Goal: Check status: Check status

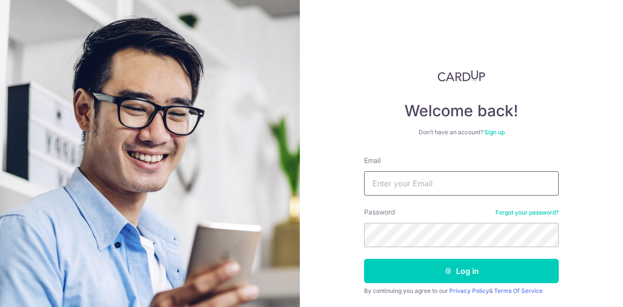
click at [400, 190] on input "Email" at bounding box center [461, 183] width 195 height 24
type input "[EMAIL_ADDRESS][DOMAIN_NAME]"
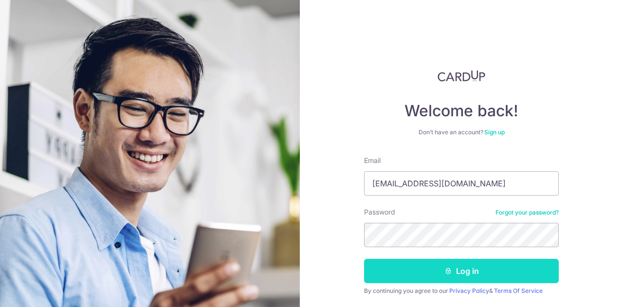
click at [441, 275] on button "Log in" at bounding box center [461, 271] width 195 height 24
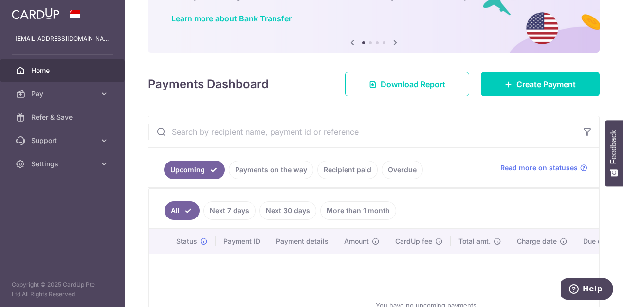
scroll to position [146, 0]
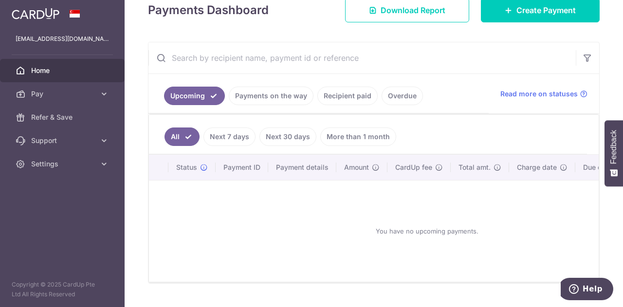
click at [330, 93] on link "Recipient paid" at bounding box center [348, 96] width 60 height 19
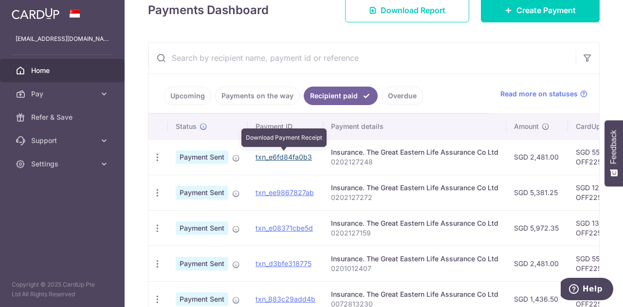
drag, startPoint x: 292, startPoint y: 155, endPoint x: 356, endPoint y: 36, distance: 135.8
click at [292, 155] on link "txn_e6fd84fa0b3" at bounding box center [284, 157] width 57 height 8
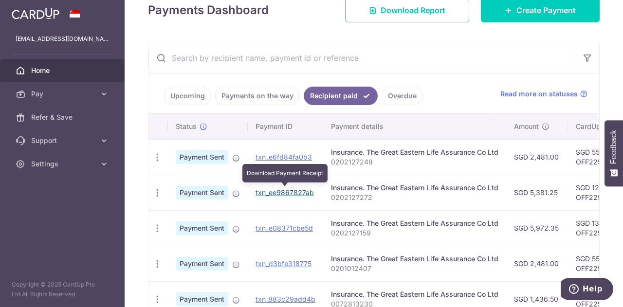
click at [274, 190] on link "txn_ee9867827ab" at bounding box center [285, 192] width 58 height 8
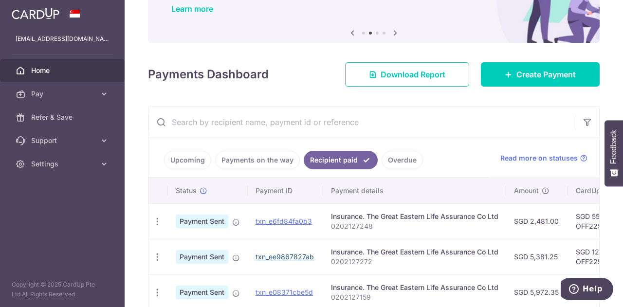
scroll to position [0, 0]
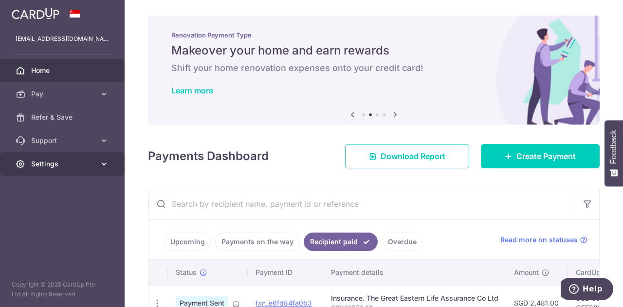
click at [67, 167] on span "Settings" at bounding box center [63, 164] width 64 height 10
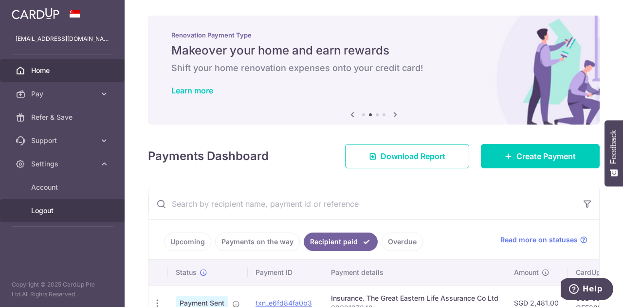
click at [46, 212] on span "Logout" at bounding box center [63, 211] width 64 height 10
